Goal: Transaction & Acquisition: Purchase product/service

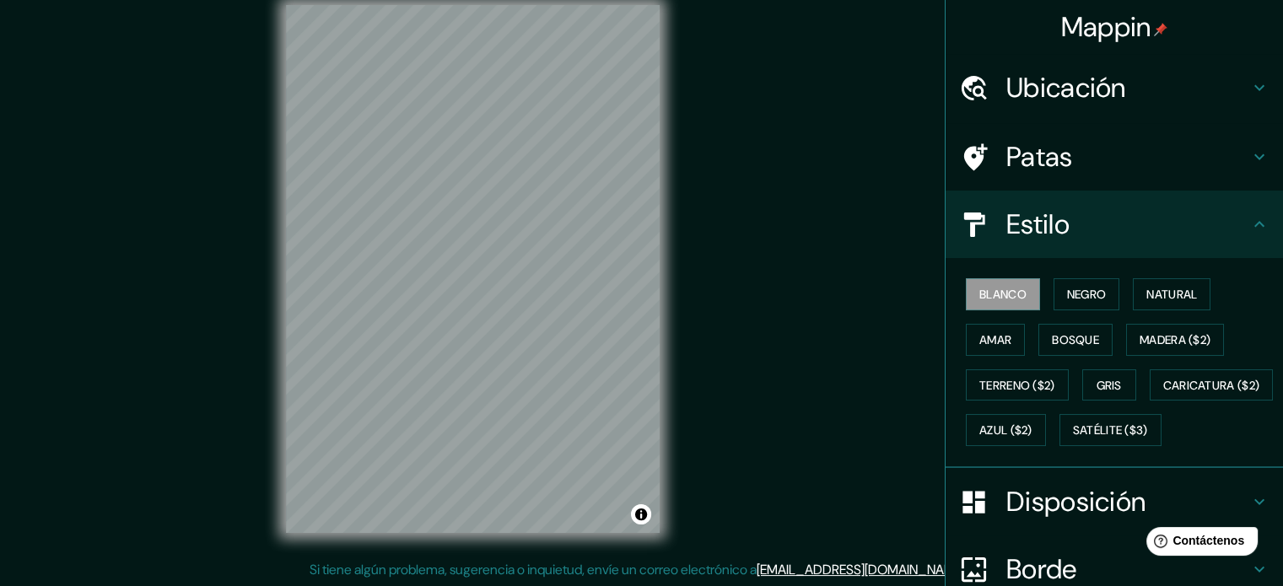
scroll to position [19, 0]
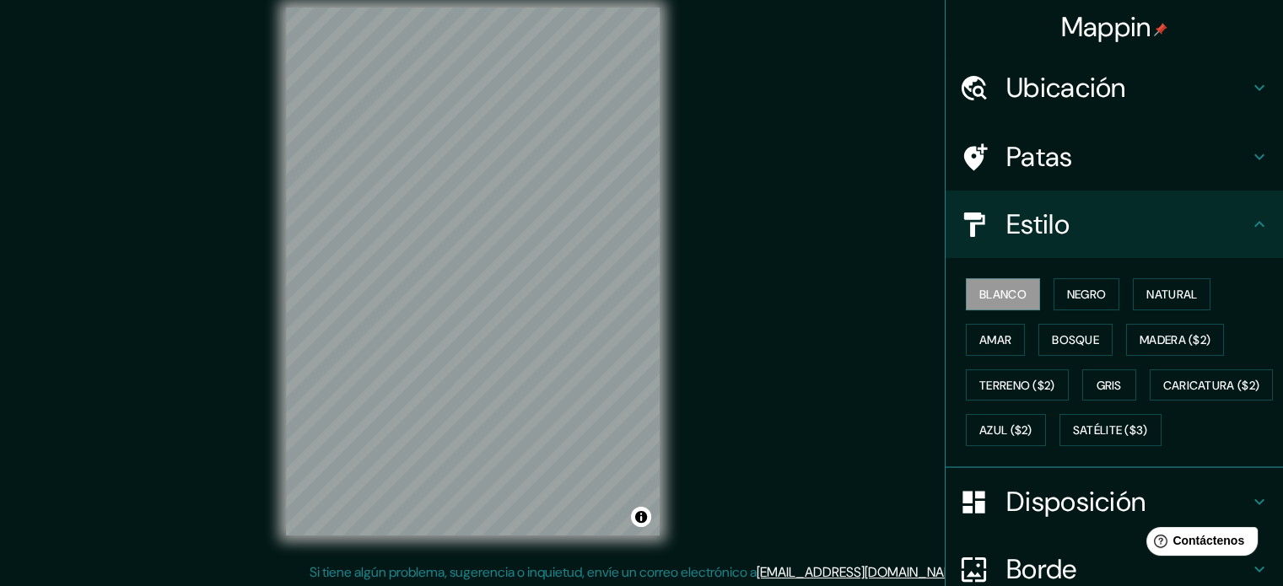
click at [1061, 520] on font "Disposición" at bounding box center [1076, 501] width 139 height 35
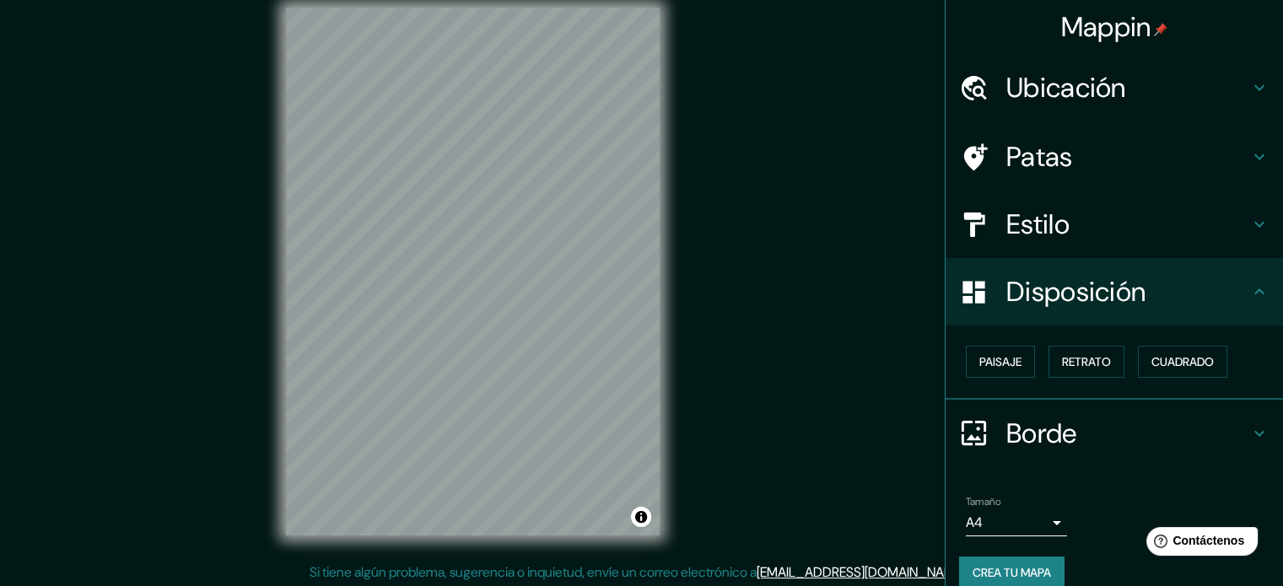
click at [1034, 527] on body "Mappin Ubicación Piura, Castilla, Departamento de Piura, Perú Piura Castilla, D…" at bounding box center [641, 274] width 1283 height 586
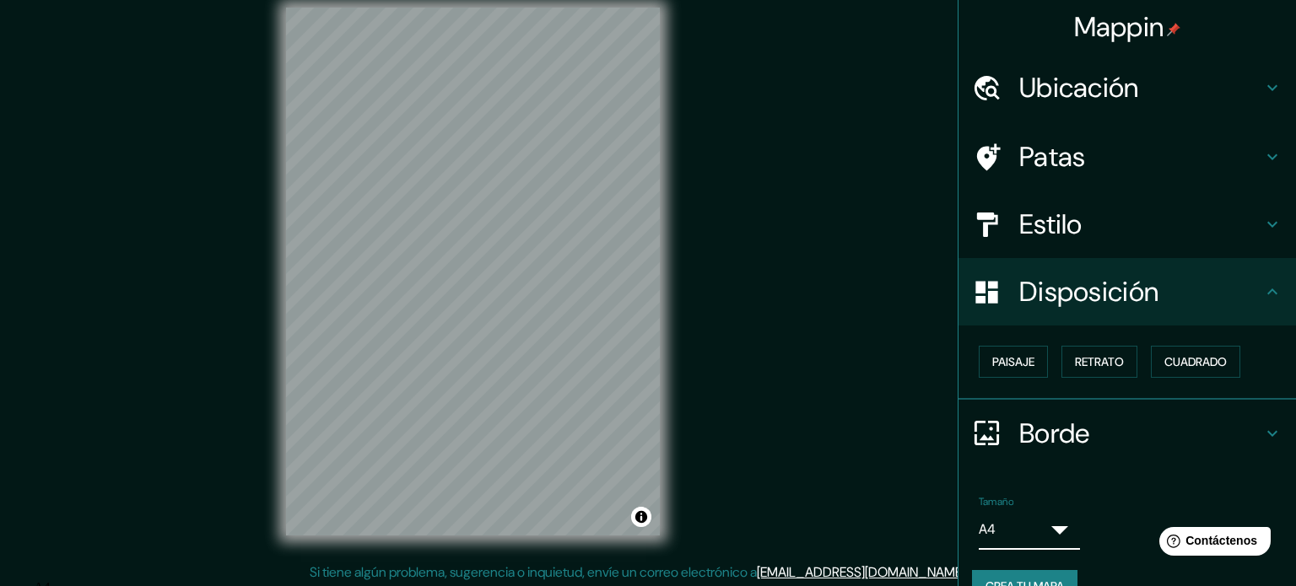
click at [1047, 527] on body "Mappin Ubicación Piura, Castilla, Departamento de Piura, Perú Piura Castilla, D…" at bounding box center [648, 274] width 1296 height 586
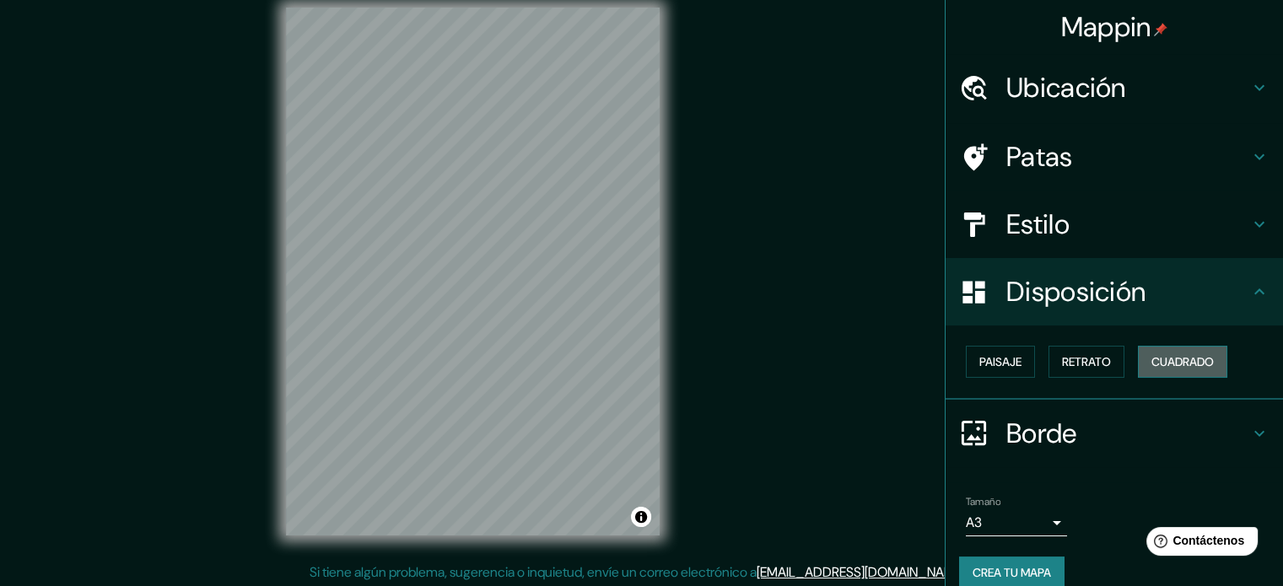
click at [1179, 371] on font "Cuadrado" at bounding box center [1183, 362] width 62 height 22
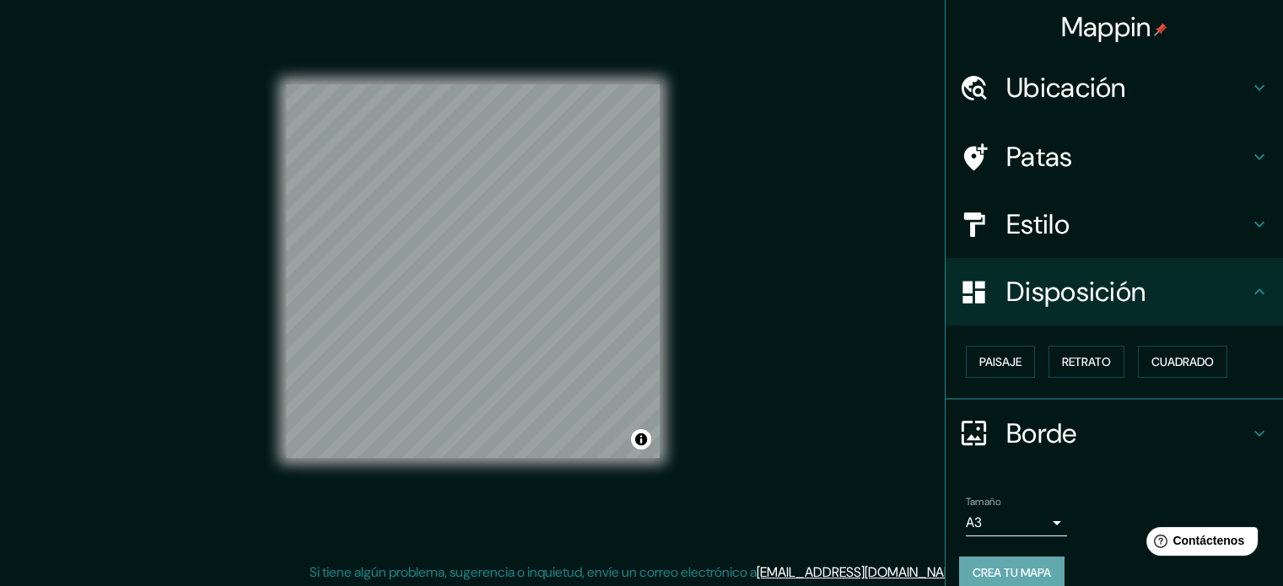
click at [1012, 570] on font "Crea tu mapa" at bounding box center [1012, 572] width 78 height 15
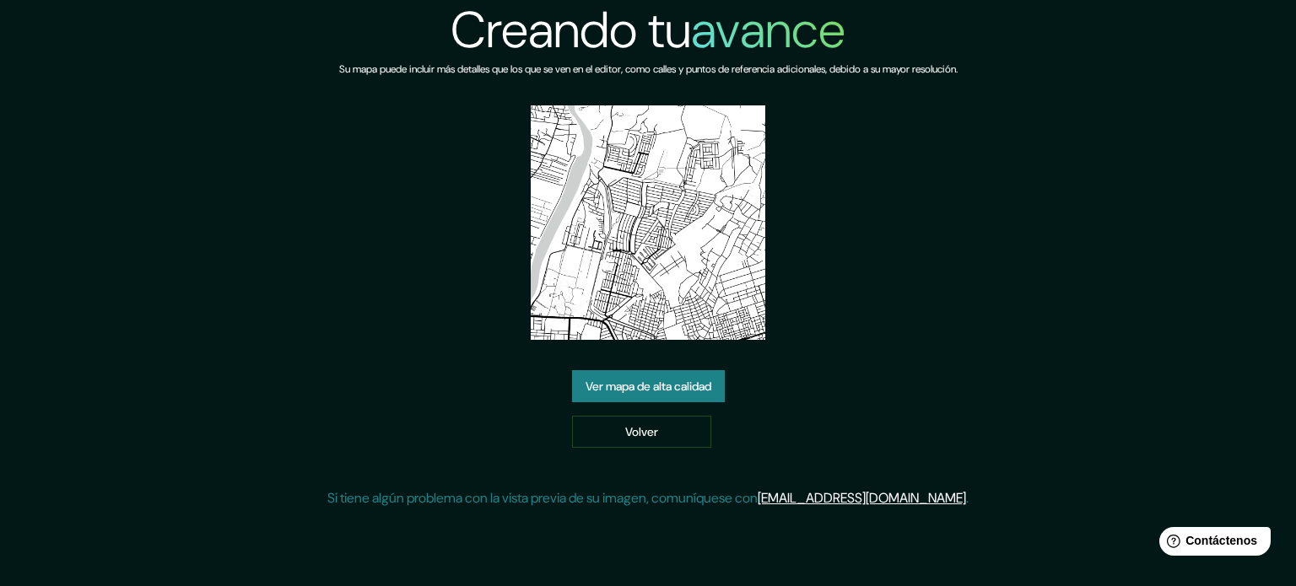
click at [691, 379] on font "Ver mapa de alta calidad" at bounding box center [649, 386] width 126 height 15
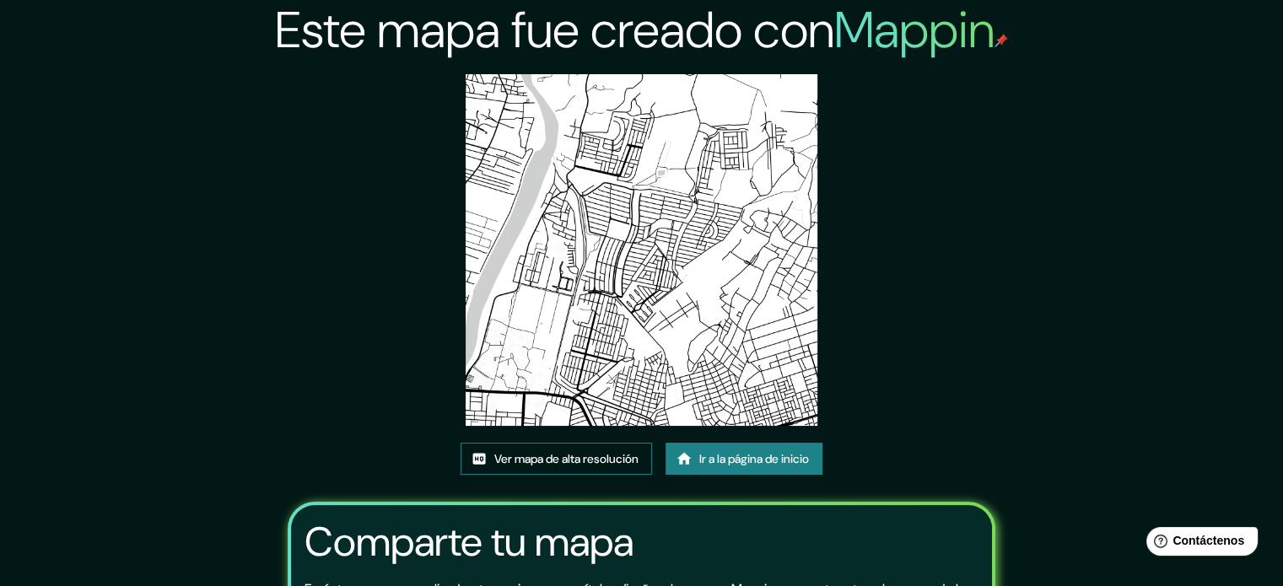
click at [584, 454] on font "Ver mapa de alta resolución" at bounding box center [566, 458] width 144 height 15
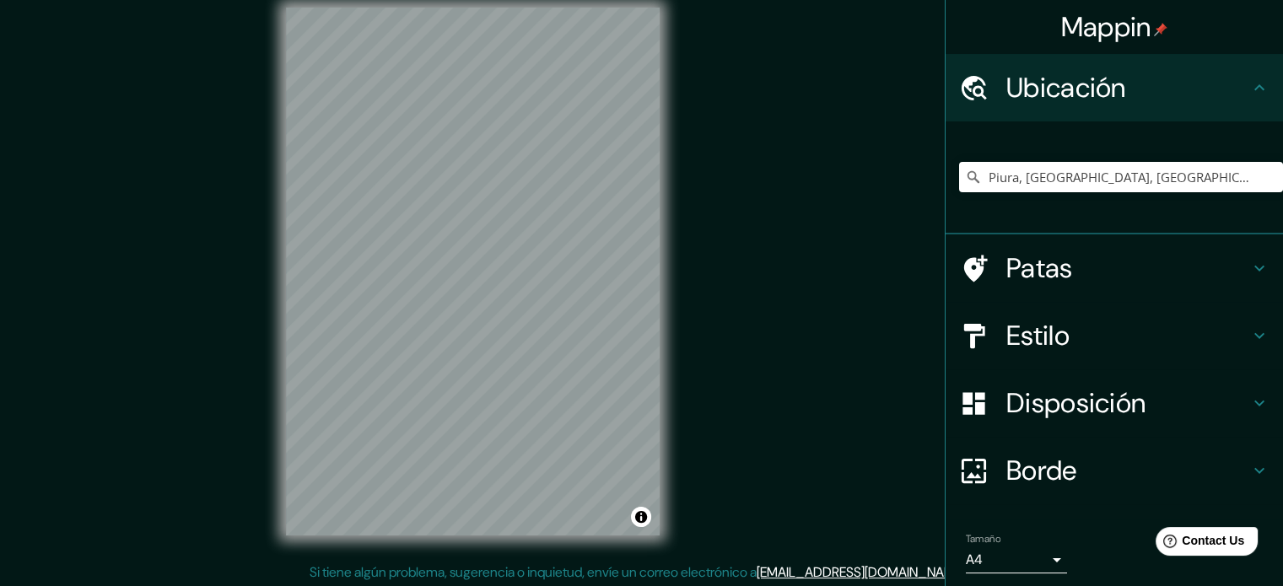
scroll to position [19, 0]
click at [1104, 185] on input "Piura, [GEOGRAPHIC_DATA], [GEOGRAPHIC_DATA], [GEOGRAPHIC_DATA]" at bounding box center [1121, 177] width 324 height 30
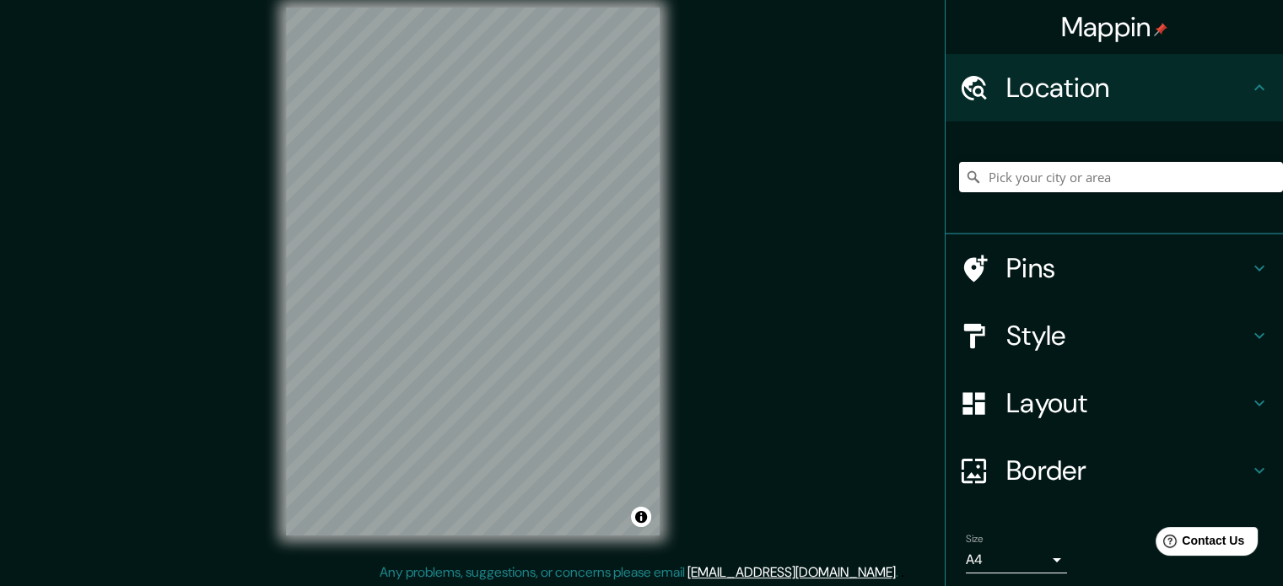
click at [1024, 194] on div at bounding box center [1121, 177] width 324 height 84
click at [1029, 182] on input "Pick your city or area" at bounding box center [1121, 177] width 324 height 30
click at [1029, 183] on input "Pick your city or area" at bounding box center [1121, 177] width 324 height 30
click at [1070, 186] on input "[GEOGRAPHIC_DATA], [GEOGRAPHIC_DATA]" at bounding box center [1121, 177] width 324 height 30
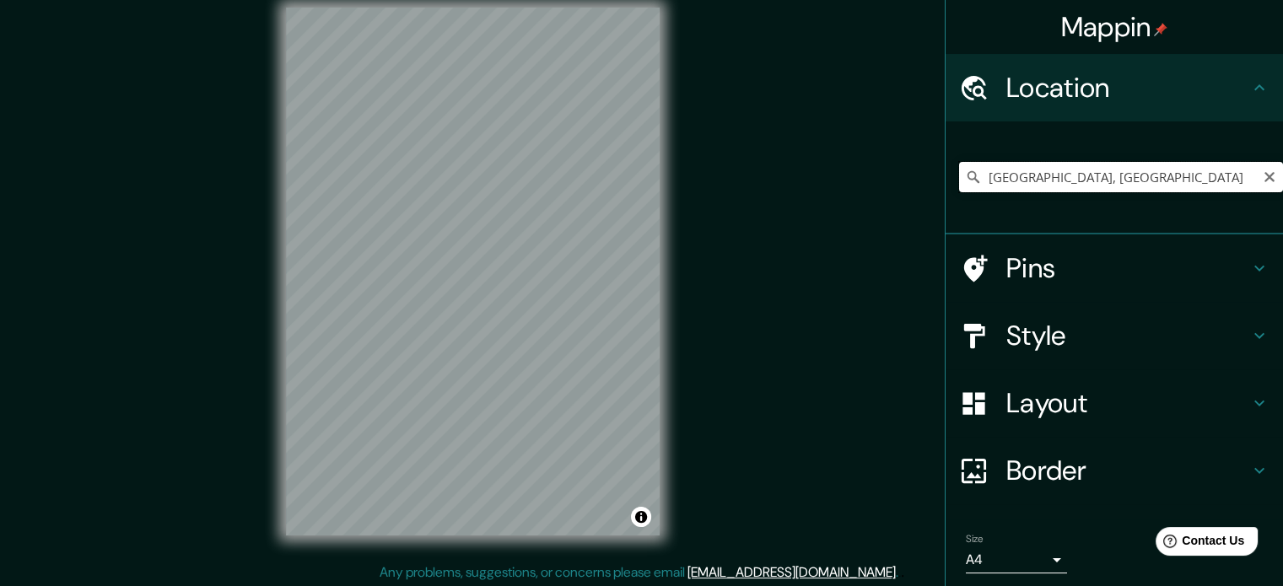
click at [1070, 186] on input "[GEOGRAPHIC_DATA], [GEOGRAPHIC_DATA]" at bounding box center [1121, 177] width 324 height 30
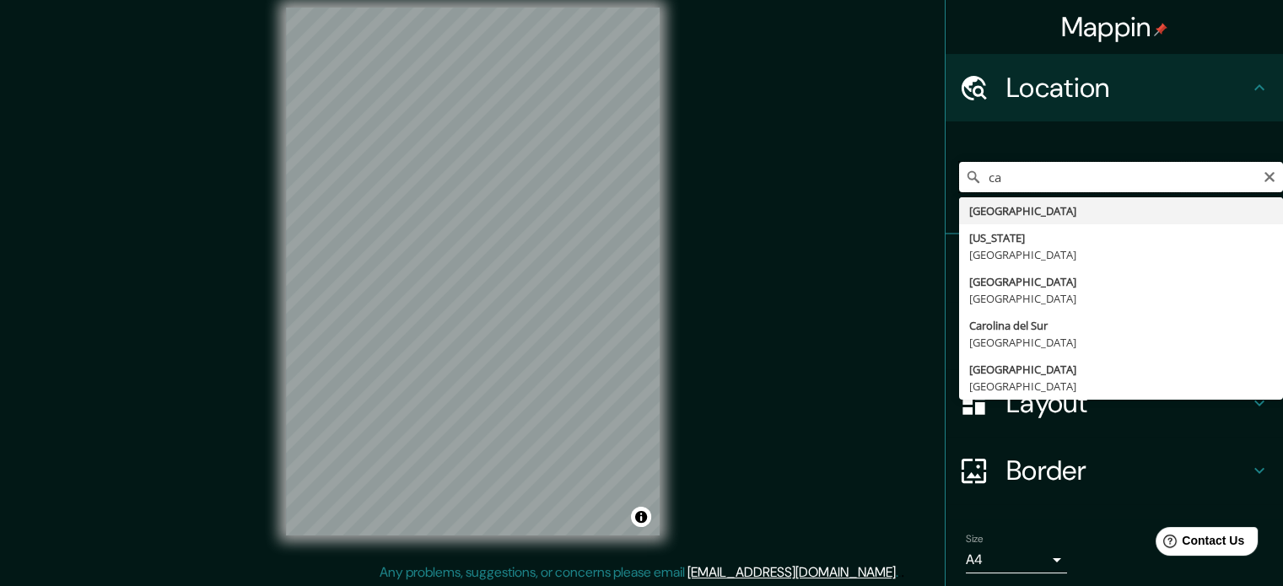
type input "c"
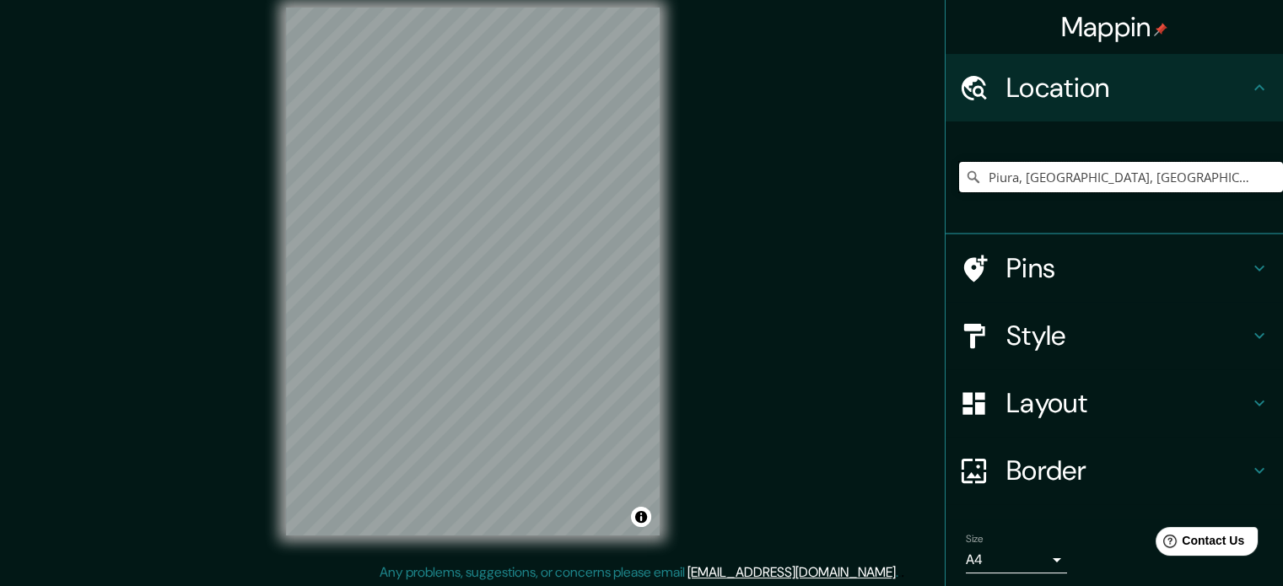
type input "Piura, [GEOGRAPHIC_DATA], [GEOGRAPHIC_DATA], [GEOGRAPHIC_DATA]"
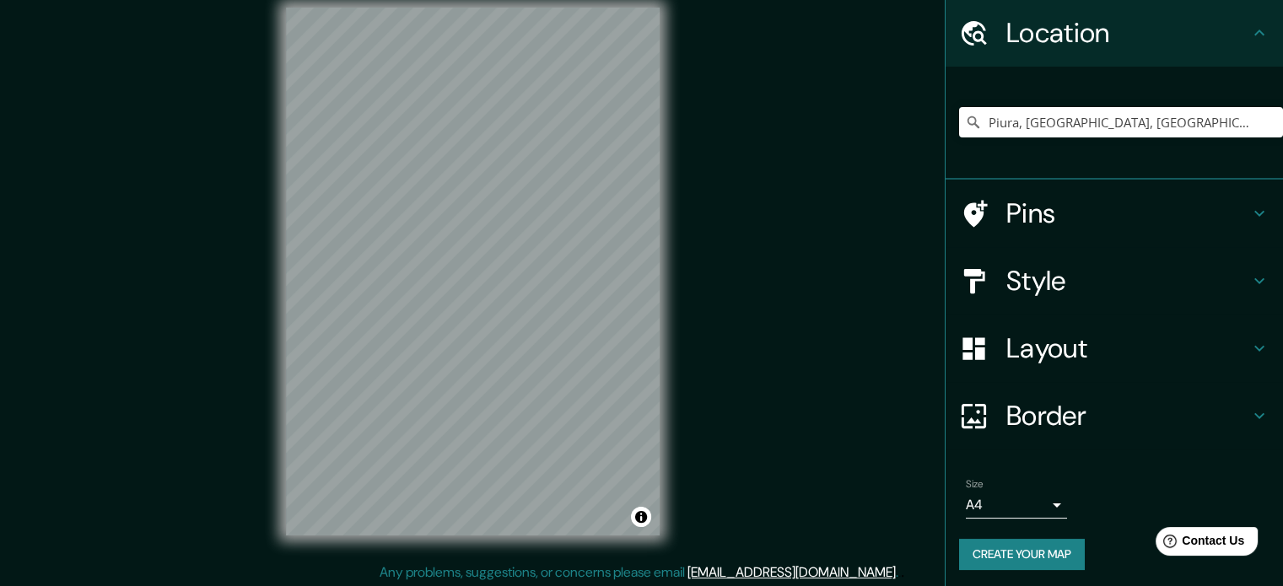
scroll to position [57, 0]
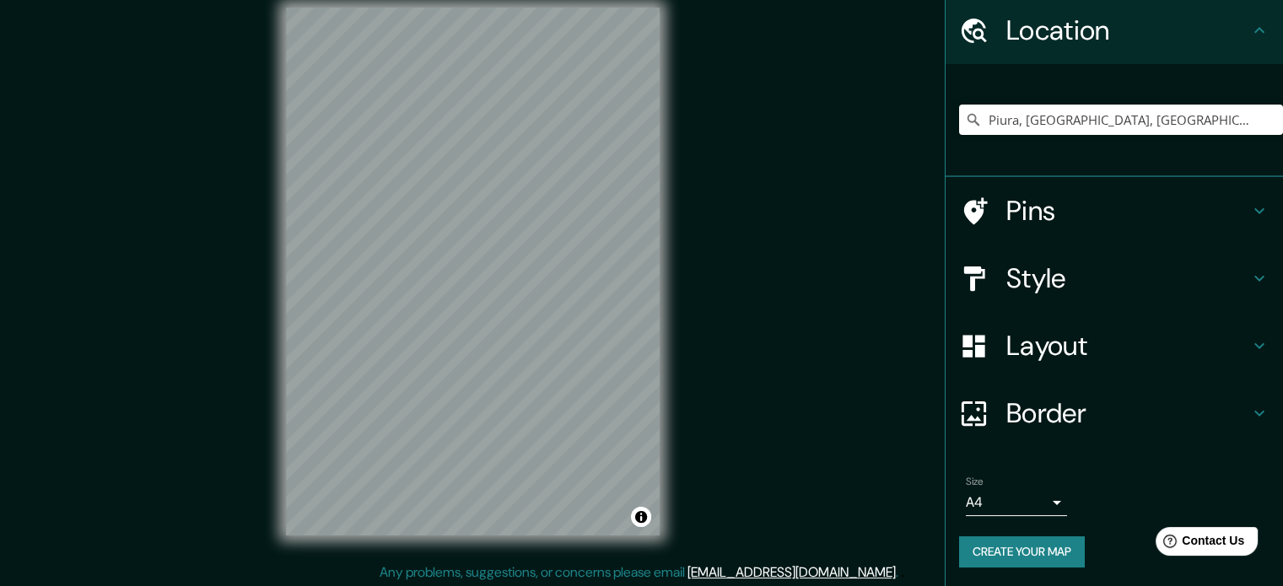
click at [1039, 549] on button "Create your map" at bounding box center [1022, 552] width 126 height 31
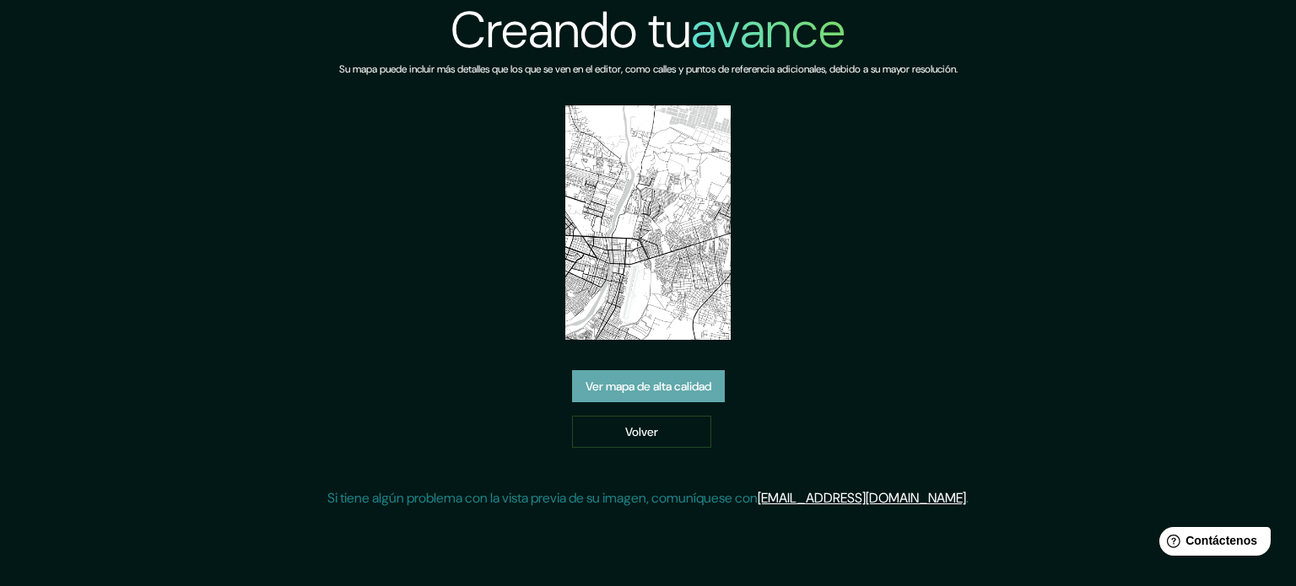
click at [679, 390] on font "Ver mapa de alta calidad" at bounding box center [649, 386] width 126 height 15
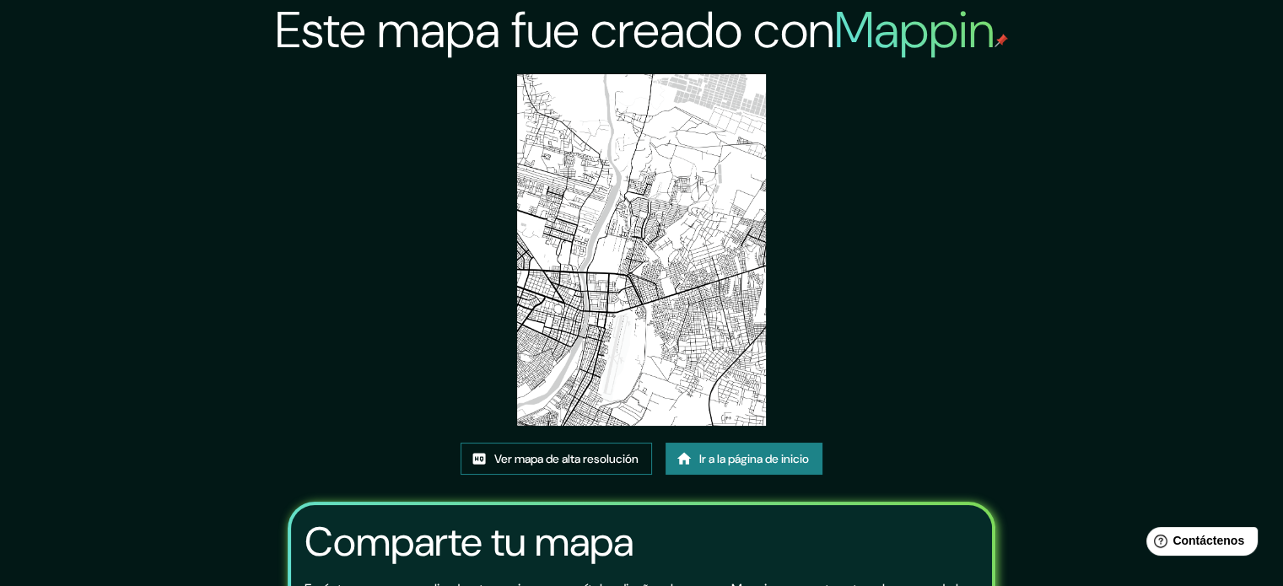
click at [597, 450] on font "Ver mapa de alta resolución" at bounding box center [566, 459] width 144 height 22
